Goal: Transaction & Acquisition: Purchase product/service

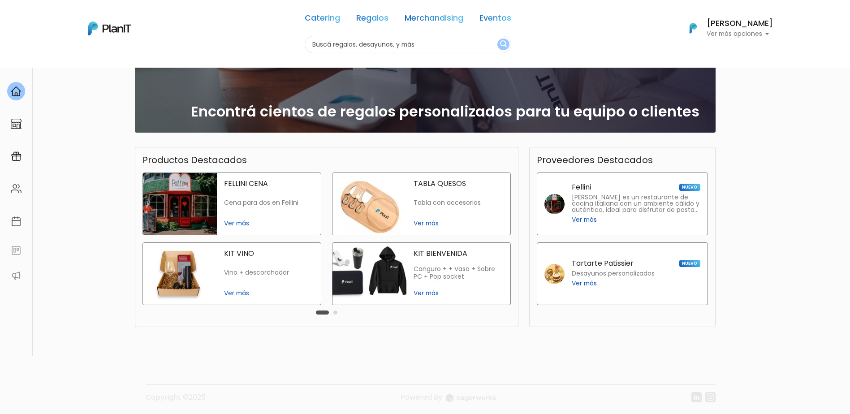
scroll to position [128, 0]
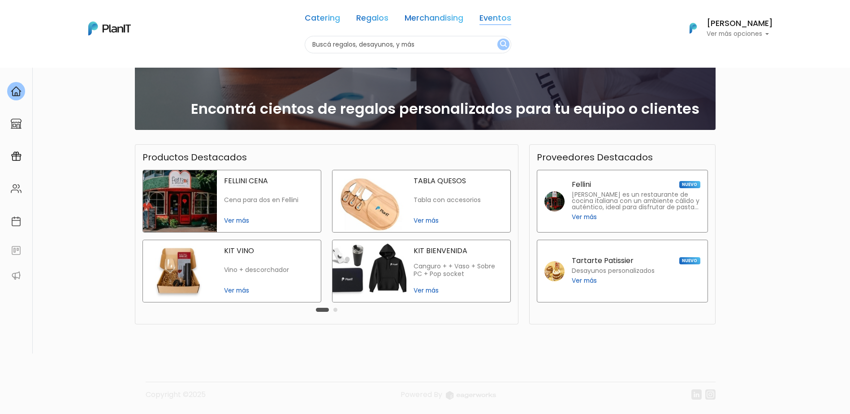
click at [489, 18] on link "Eventos" at bounding box center [495, 19] width 32 height 11
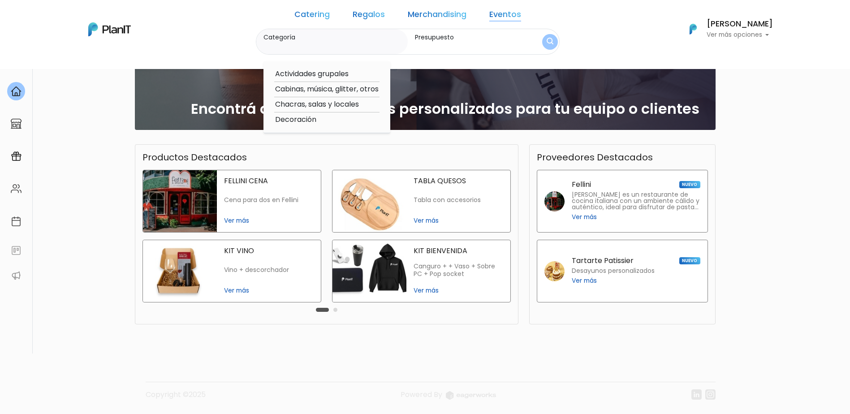
click at [305, 43] on input "Categoría" at bounding box center [333, 46] width 141 height 9
click at [326, 49] on input "secretaria" at bounding box center [333, 46] width 141 height 9
type input "secretaria"
click at [546, 43] on img "submit" at bounding box center [549, 42] width 7 height 9
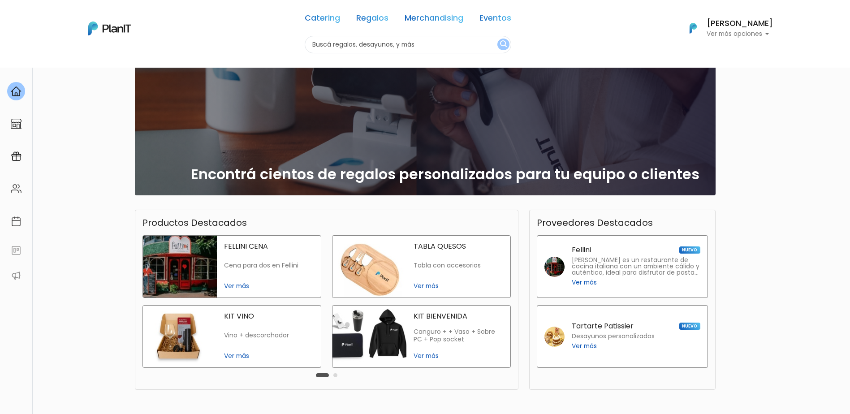
scroll to position [128, 0]
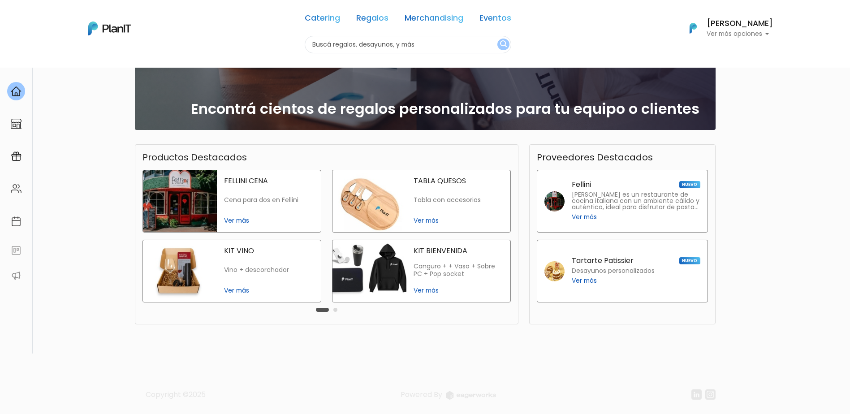
click at [358, 43] on input "text" at bounding box center [408, 44] width 206 height 17
type input "secretar"
click at [497, 39] on button "submit" at bounding box center [503, 45] width 12 height 12
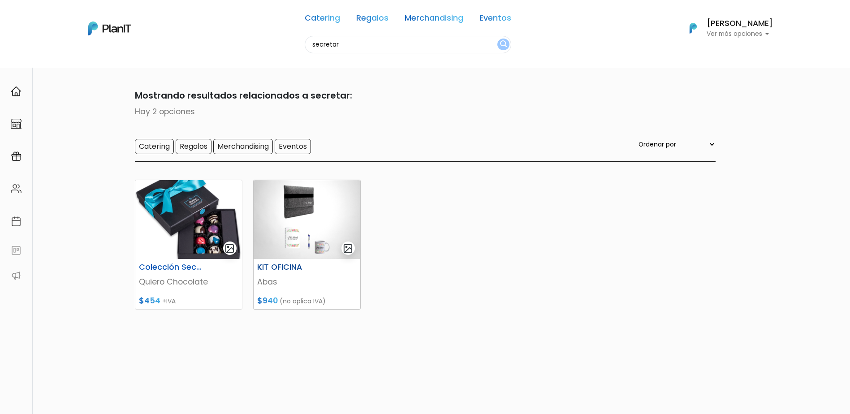
click at [328, 232] on img at bounding box center [307, 219] width 107 height 79
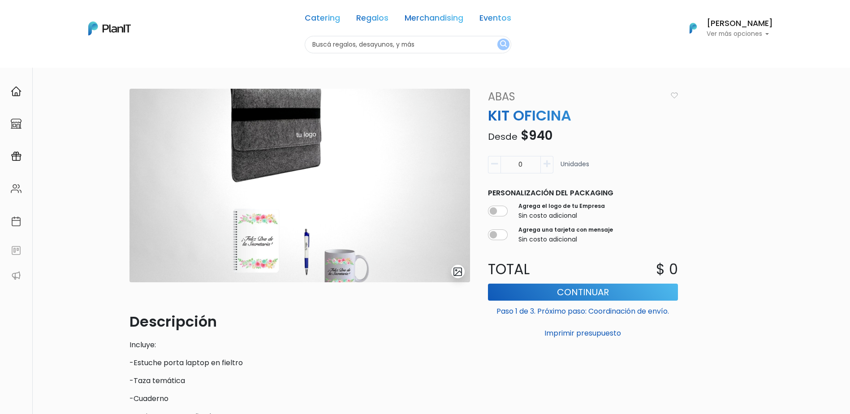
click at [356, 44] on input "text" at bounding box center [408, 44] width 206 height 17
type input "dia secretaria"
drag, startPoint x: 494, startPoint y: 46, endPoint x: 496, endPoint y: 54, distance: 8.8
click at [500, 45] on img "submit" at bounding box center [503, 44] width 7 height 9
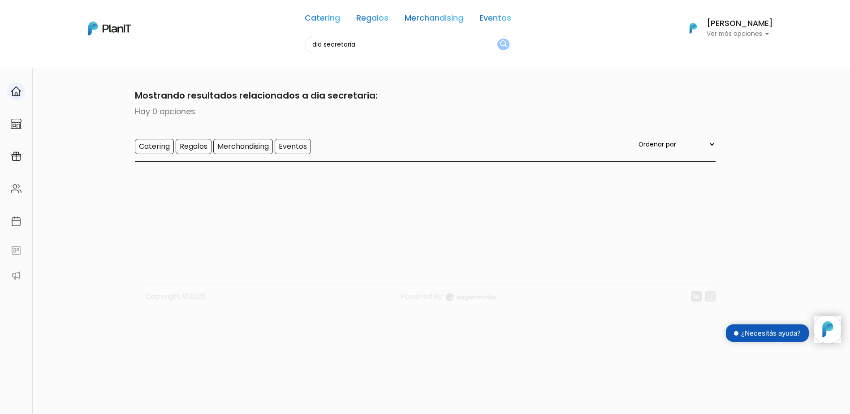
click at [9, 97] on div at bounding box center [16, 91] width 18 height 18
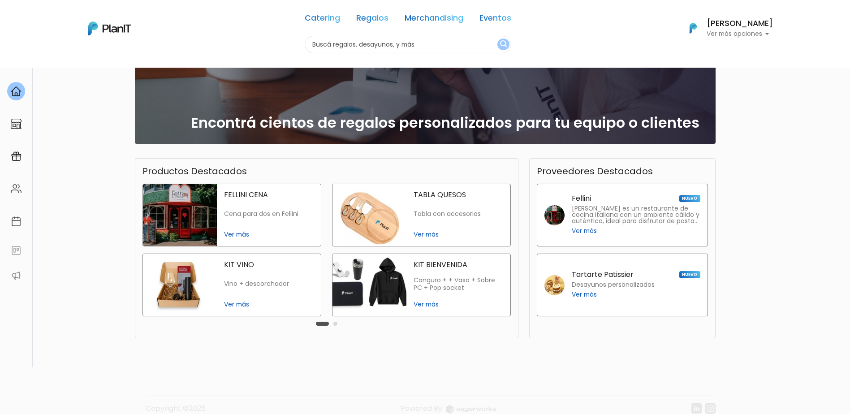
scroll to position [128, 0]
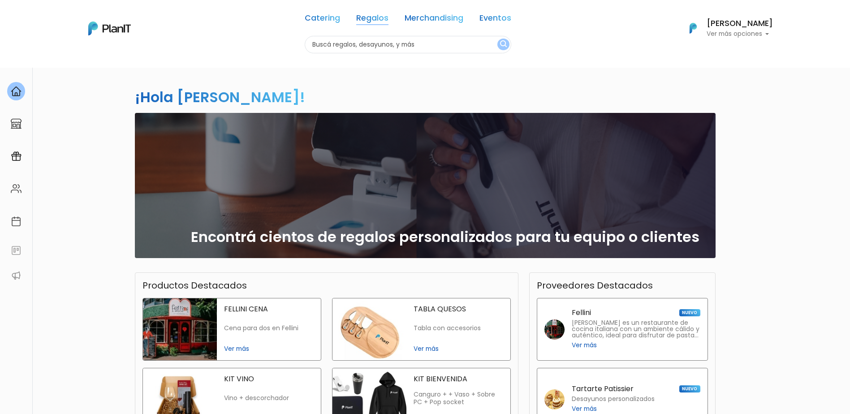
click at [364, 15] on link "Regalos" at bounding box center [372, 19] width 32 height 11
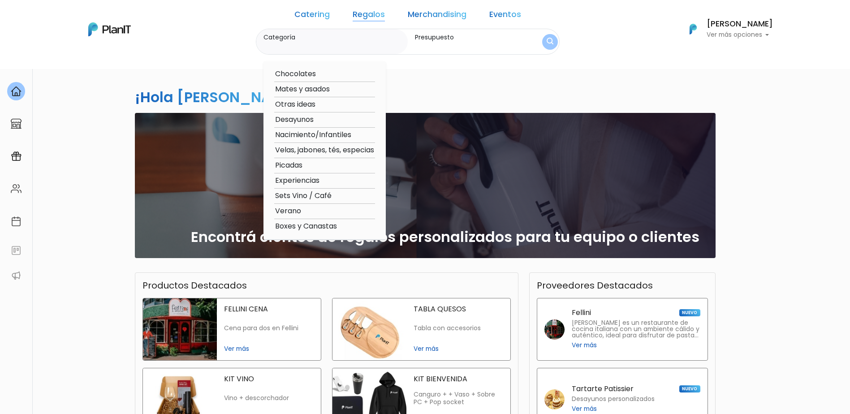
click at [307, 198] on option "Sets Vino / Café" at bounding box center [324, 195] width 101 height 11
type input "Sets Vino / Café"
type input "$0 - $1000"
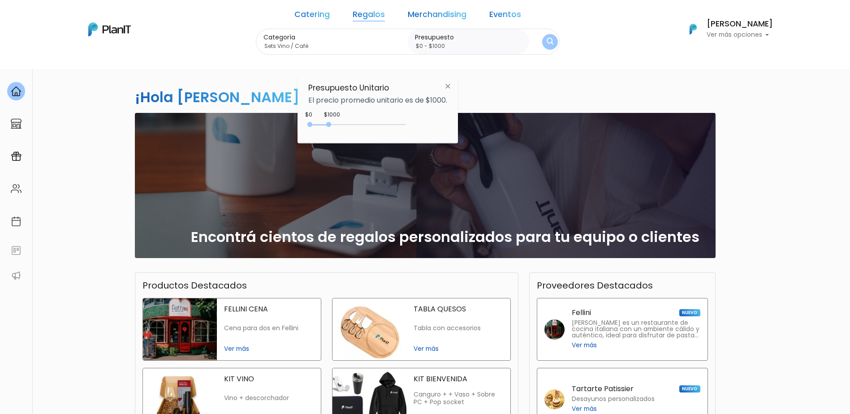
click at [542, 38] on button "submit" at bounding box center [550, 42] width 16 height 16
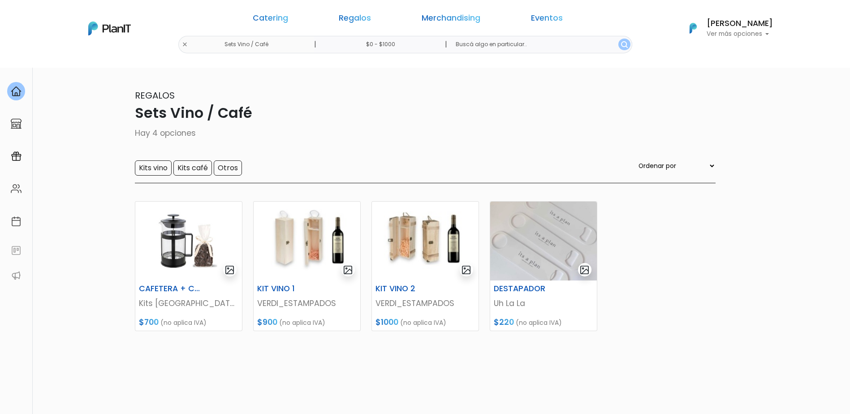
click at [250, 43] on div "Catering Regalos Merchandising Eventos Sets Vino / Café | $0 - $1000 | Catering…" at bounding box center [425, 29] width 717 height 50
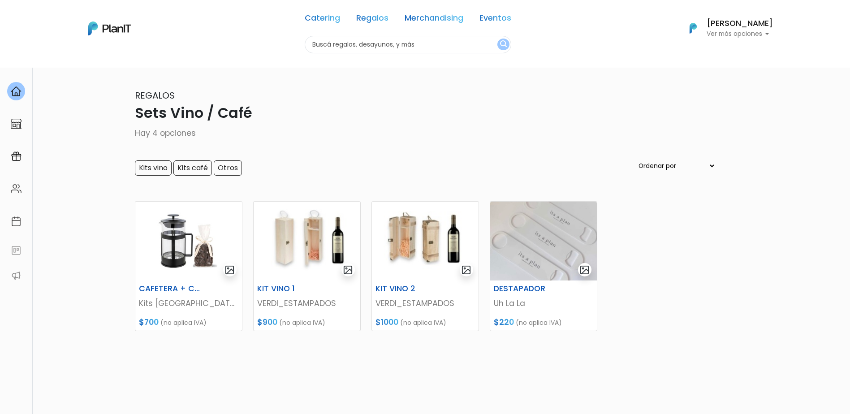
click at [356, 46] on input "text" at bounding box center [408, 44] width 206 height 17
click at [361, 15] on link "Regalos" at bounding box center [372, 19] width 32 height 11
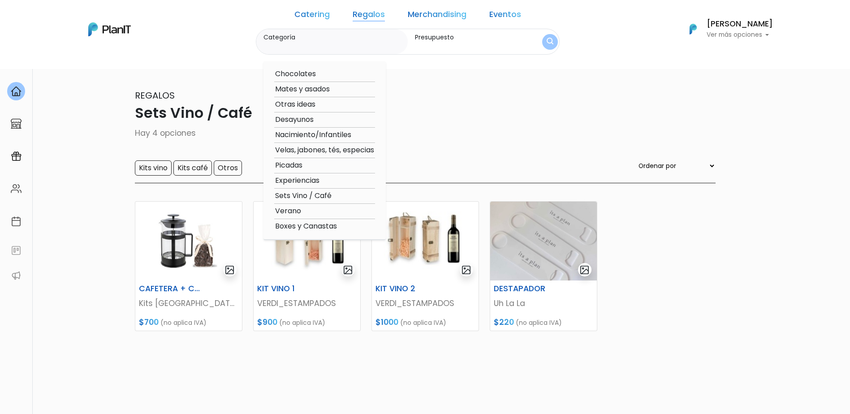
click at [305, 227] on option "Boxes y Canastas" at bounding box center [324, 226] width 101 height 11
type input "Boxes y Canastas"
type input "$0 - $1000"
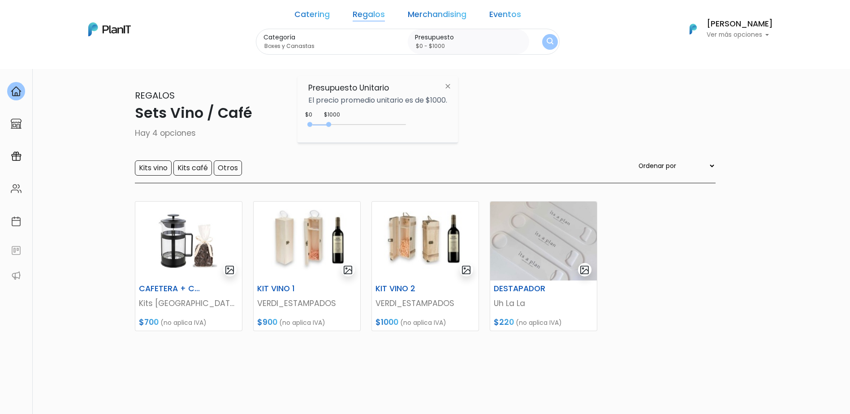
click at [542, 46] on button "submit" at bounding box center [550, 42] width 16 height 16
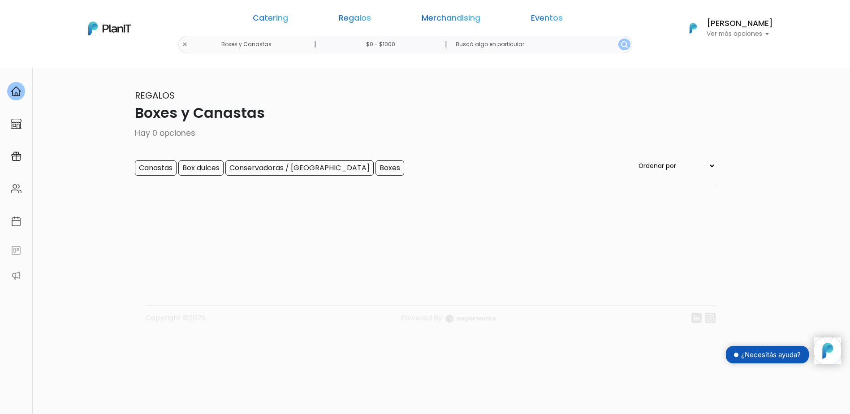
click at [495, 43] on input "text" at bounding box center [539, 44] width 183 height 17
click at [159, 168] on input "Canastas" at bounding box center [156, 167] width 42 height 15
click at [212, 169] on input "Box dulces" at bounding box center [200, 167] width 45 height 15
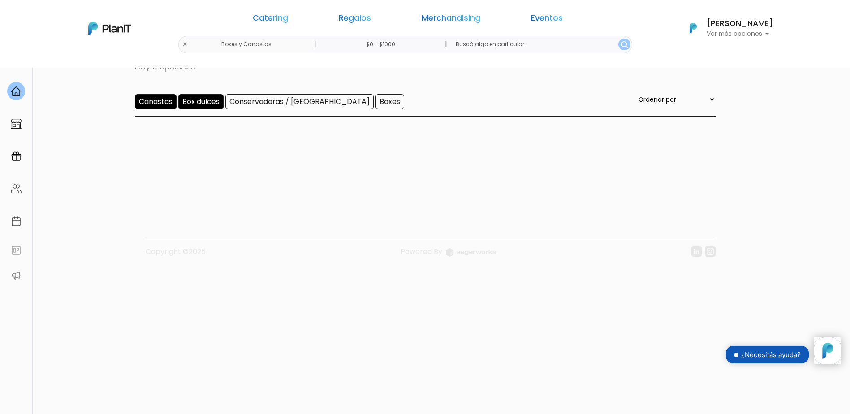
scroll to position [68, 0]
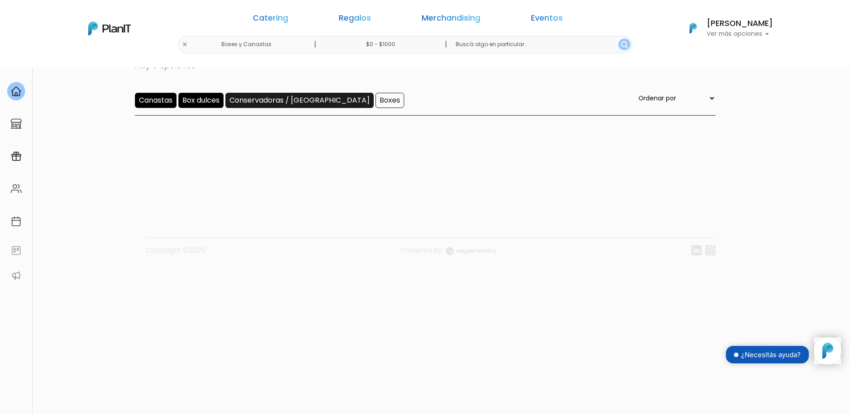
click at [289, 101] on input "Conservadoras / [GEOGRAPHIC_DATA]" at bounding box center [299, 100] width 148 height 15
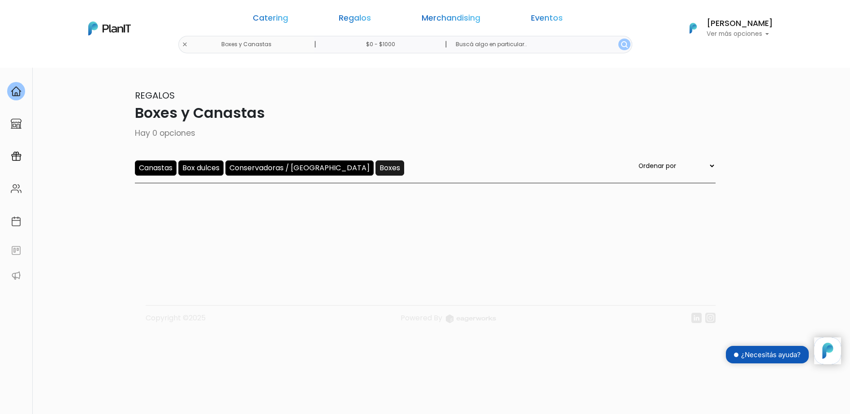
click at [375, 166] on input "Boxes" at bounding box center [389, 167] width 29 height 15
click at [142, 160] on div "Regalos Boxes y Canastas Hay 0 opciones Canastas Box dulces Conservadoras / Bol…" at bounding box center [425, 136] width 580 height 95
click at [152, 168] on input "Canastas" at bounding box center [156, 167] width 42 height 15
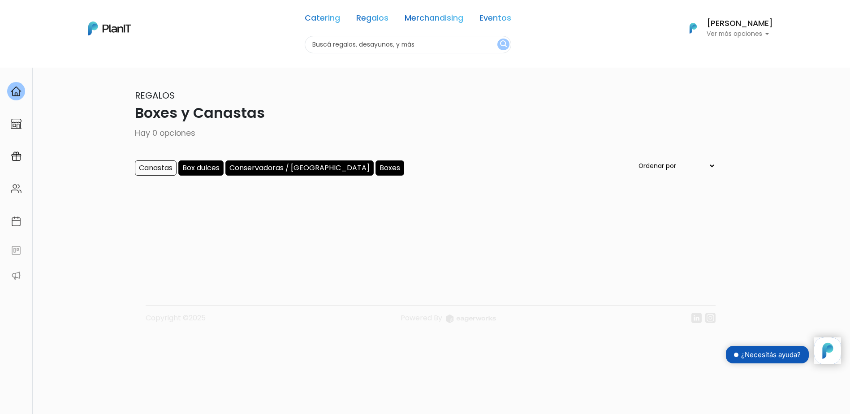
click at [246, 44] on div "Catering Regalos Merchandising Eventos Boxes y Canastas | $0 - $1000 | Catering…" at bounding box center [425, 29] width 717 height 50
click at [327, 48] on input "text" at bounding box center [408, 44] width 206 height 17
type input "boxes"
drag, startPoint x: 315, startPoint y: 19, endPoint x: 322, endPoint y: 30, distance: 12.8
click at [314, 18] on link "Catering" at bounding box center [322, 19] width 35 height 11
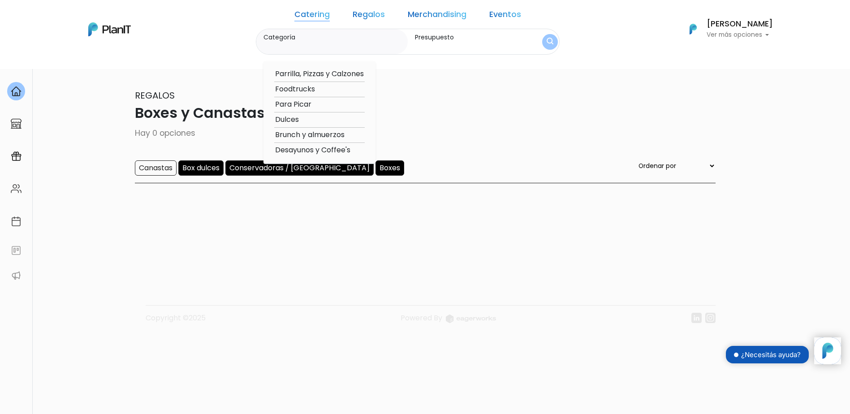
click at [323, 151] on option "Desayunos y Coffee's" at bounding box center [319, 150] width 90 height 11
type input "Desayunos y Coffee's"
type input "$0 - $1000"
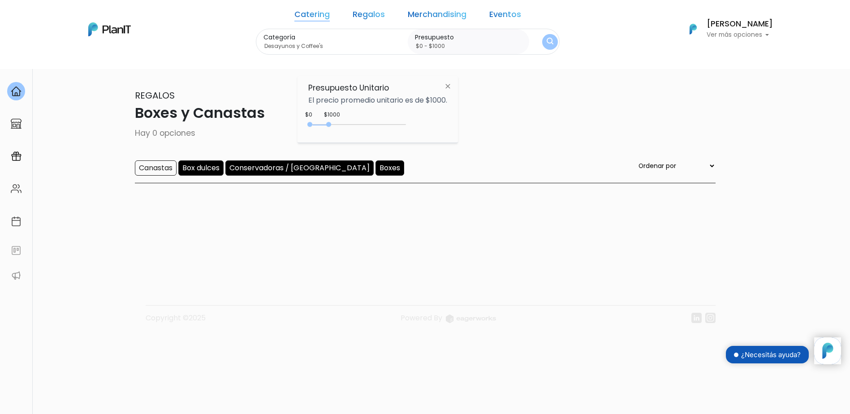
click at [504, 135] on p "Hay 0 opciones" at bounding box center [425, 133] width 580 height 12
drag, startPoint x: 528, startPoint y: 43, endPoint x: 504, endPoint y: 172, distance: 131.1
click at [546, 43] on img "submit" at bounding box center [549, 42] width 7 height 9
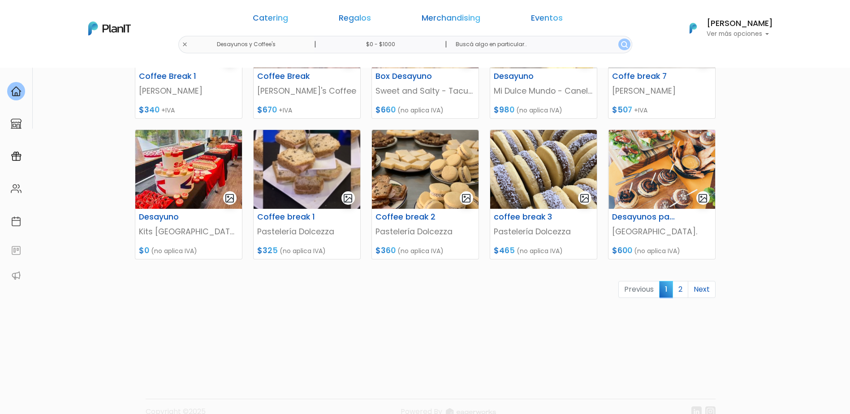
scroll to position [358, 0]
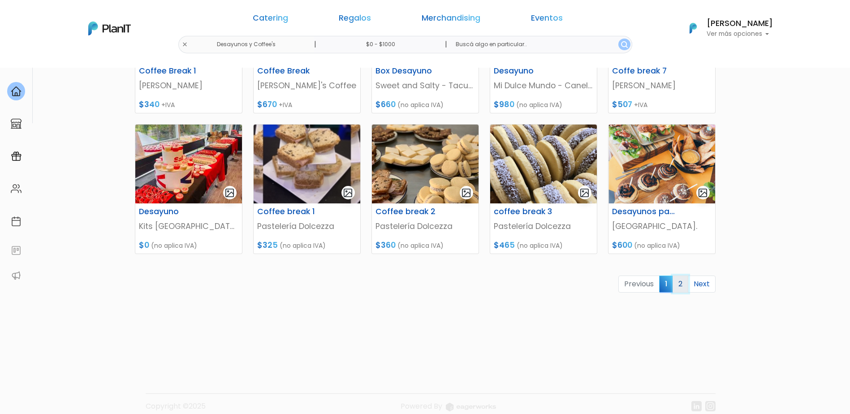
click at [678, 283] on link "2" at bounding box center [680, 283] width 16 height 17
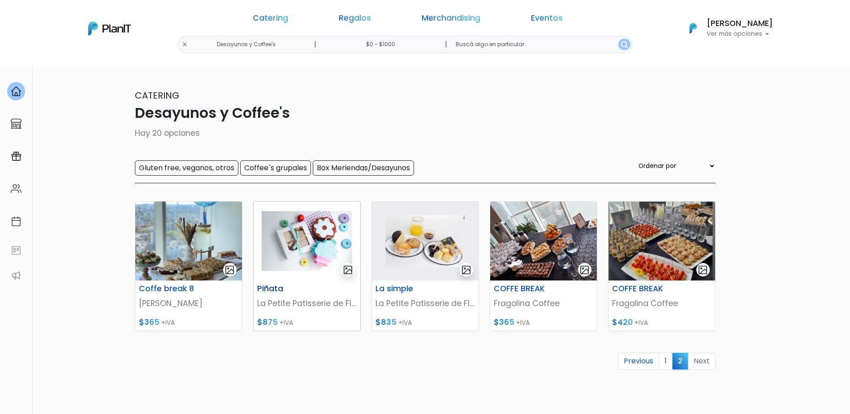
drag, startPoint x: 312, startPoint y: 252, endPoint x: 310, endPoint y: 291, distance: 39.4
click at [312, 251] on img at bounding box center [307, 241] width 107 height 79
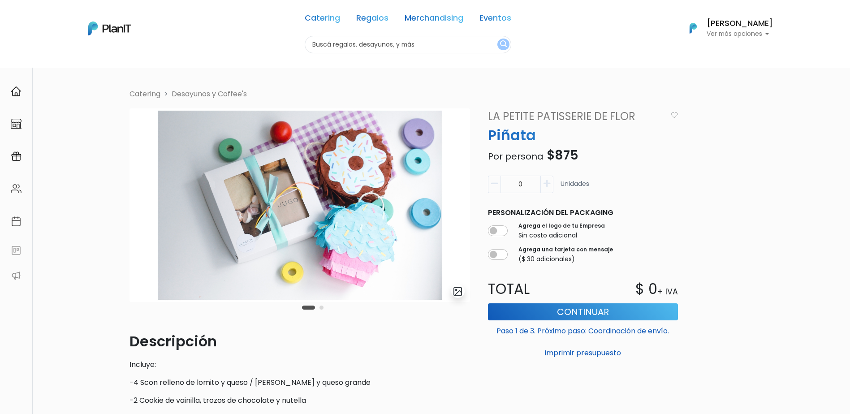
drag, startPoint x: 379, startPoint y: 239, endPoint x: 193, endPoint y: 234, distance: 186.4
click at [191, 235] on img at bounding box center [299, 204] width 340 height 193
click at [322, 308] on button "Carousel Page 2" at bounding box center [321, 307] width 4 height 4
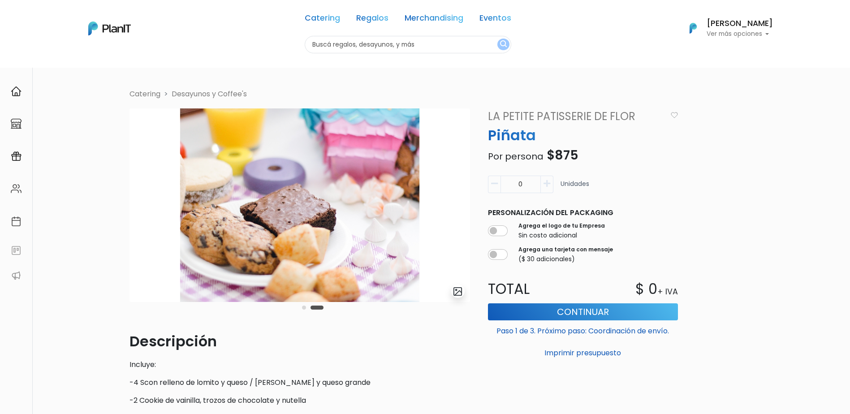
click at [142, 98] on li "Catering" at bounding box center [144, 94] width 31 height 11
click at [325, 18] on link "Catering" at bounding box center [322, 19] width 35 height 11
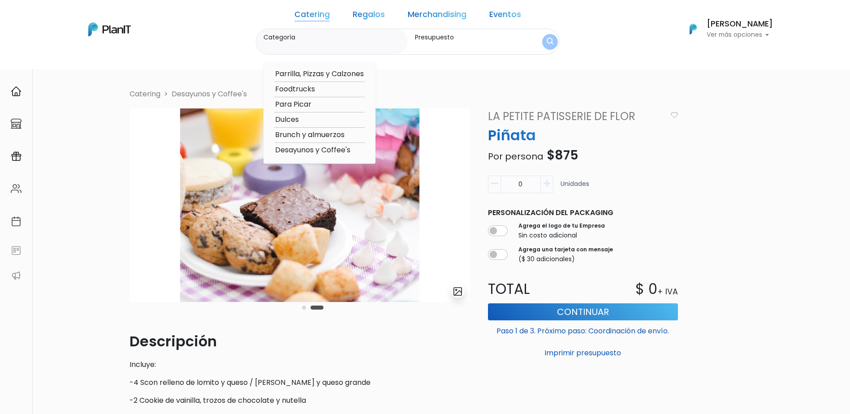
click at [293, 151] on option "Desayunos y Coffee's" at bounding box center [319, 150] width 90 height 11
type input "Desayunos y Coffee's"
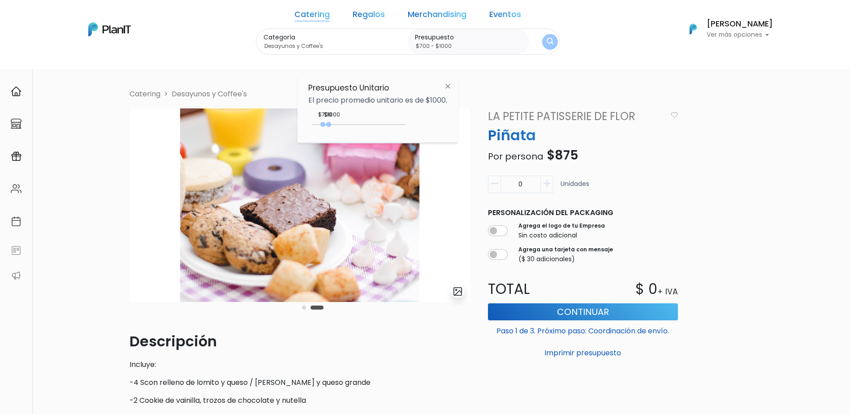
drag, startPoint x: 311, startPoint y: 125, endPoint x: 325, endPoint y: 128, distance: 13.6
click at [325, 128] on div "700 : 1000 700 1000" at bounding box center [359, 126] width 94 height 9
click at [334, 126] on div "700 : 1150 700 1150" at bounding box center [359, 126] width 94 height 9
type input "$800 - $1150"
drag, startPoint x: 322, startPoint y: 124, endPoint x: 344, endPoint y: 150, distance: 34.6
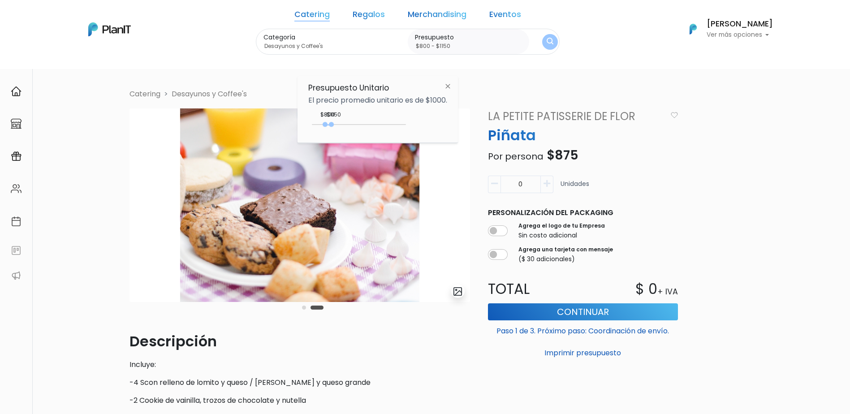
click at [327, 124] on div at bounding box center [324, 124] width 5 height 5
click at [546, 40] on img "submit" at bounding box center [549, 42] width 7 height 9
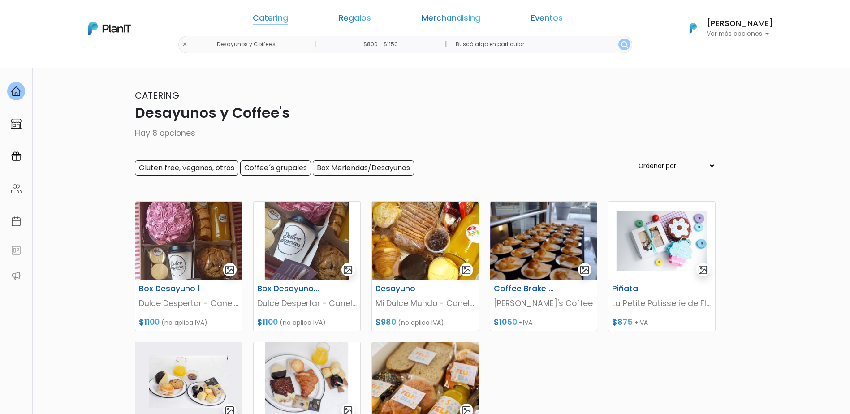
click at [288, 17] on link "Catering" at bounding box center [270, 19] width 35 height 11
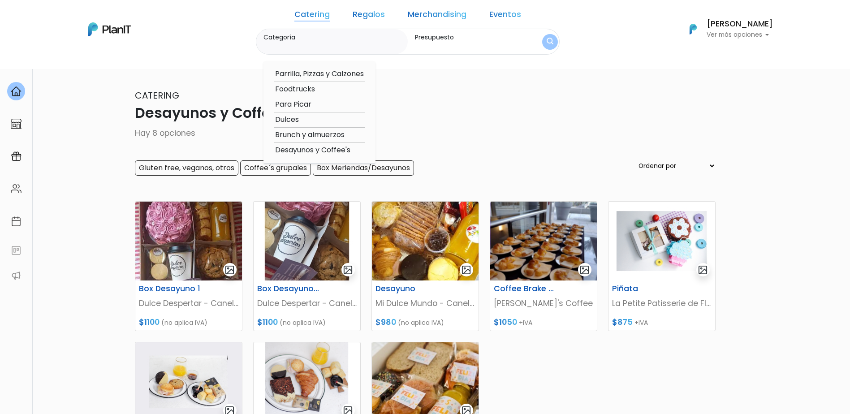
click at [327, 133] on option "Brunch y almuerzos" at bounding box center [319, 134] width 90 height 11
type input "Brunch y almuerzos"
type input "$800 - $1150"
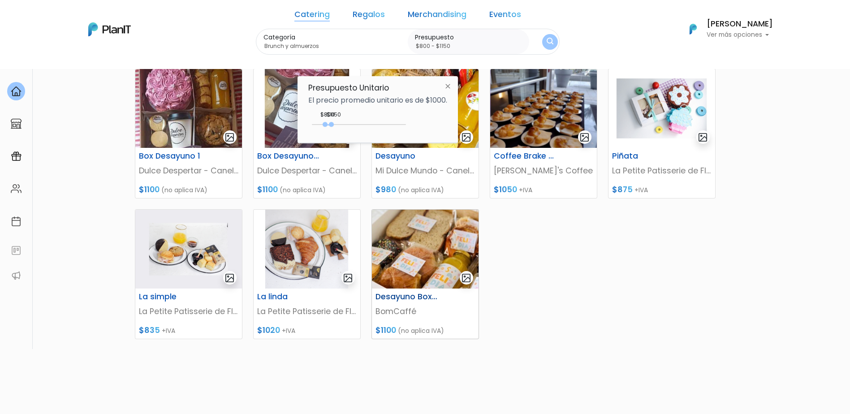
scroll to position [90, 0]
